Goal: Task Accomplishment & Management: Manage account settings

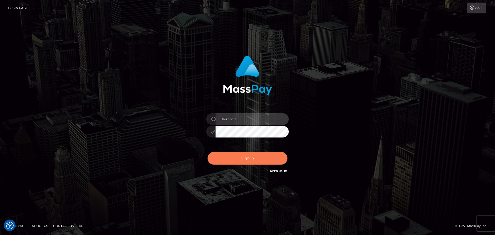
type input "[PERSON_NAME].wowcan"
click at [244, 160] on button "Sign in" at bounding box center [247, 158] width 80 height 13
type input "[PERSON_NAME].wowcan"
click at [239, 157] on button "Sign in" at bounding box center [247, 158] width 80 height 13
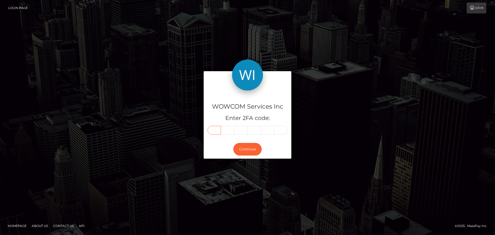
click at [216, 129] on input "text" at bounding box center [213, 130] width 13 height 9
type input "3"
type input "8"
type input "9"
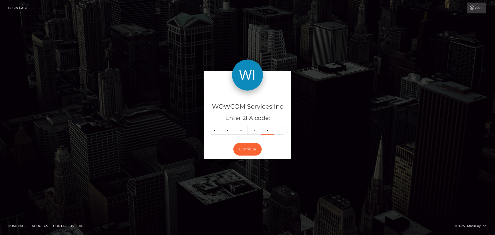
type input "0"
type input "1"
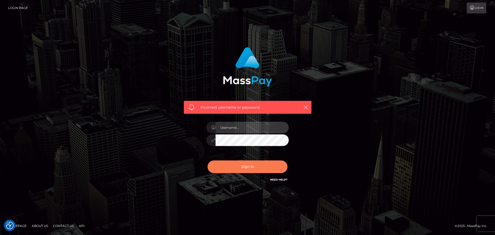
type input "[PERSON_NAME].wowcan"
click at [243, 172] on button "Sign in" at bounding box center [247, 166] width 80 height 13
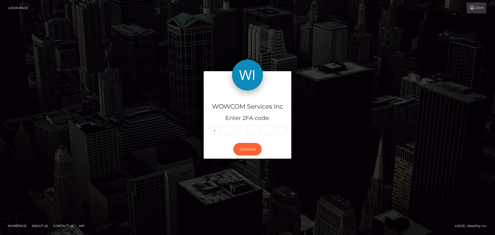
type input "3"
type input "1"
type input "8"
type input "9"
type input "0"
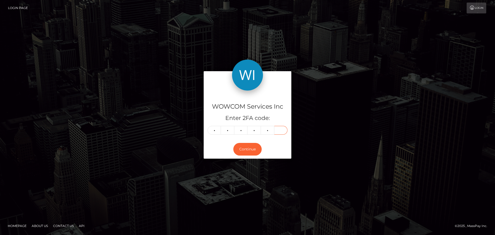
type input "7"
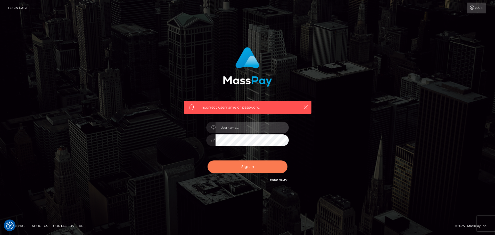
type input "[PERSON_NAME].wowcan"
click at [260, 166] on button "Sign in" at bounding box center [247, 166] width 80 height 13
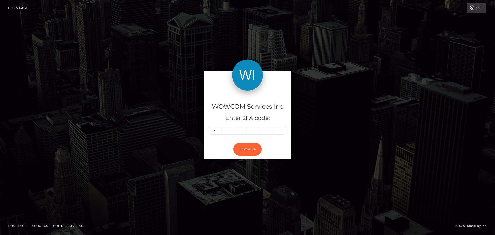
type input "9"
type input "8"
type input "5"
type input "2"
type input "8"
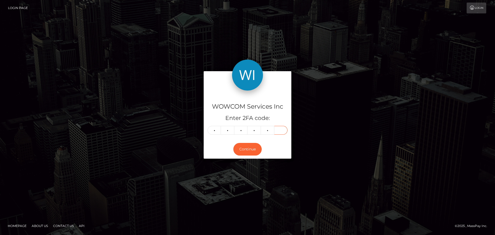
type input "4"
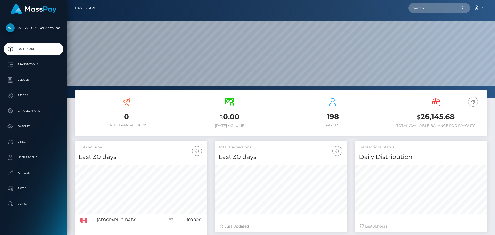
scroll to position [91, 132]
drag, startPoint x: 457, startPoint y: 117, endPoint x: 420, endPoint y: 117, distance: 37.4
click at [420, 117] on h3 "$ 26,145.68" at bounding box center [435, 117] width 95 height 11
copy h3 "26,145.68"
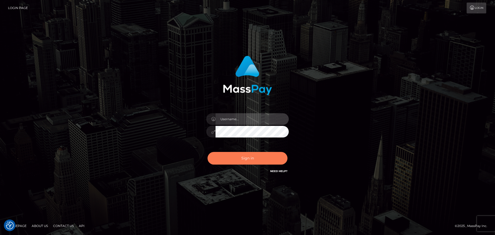
type input "[PERSON_NAME].wowcan"
click at [254, 160] on button "Sign in" at bounding box center [247, 158] width 80 height 13
type input "[PERSON_NAME].wowcan"
click at [246, 155] on button "Sign in" at bounding box center [247, 158] width 80 height 13
